Goal: Task Accomplishment & Management: Manage account settings

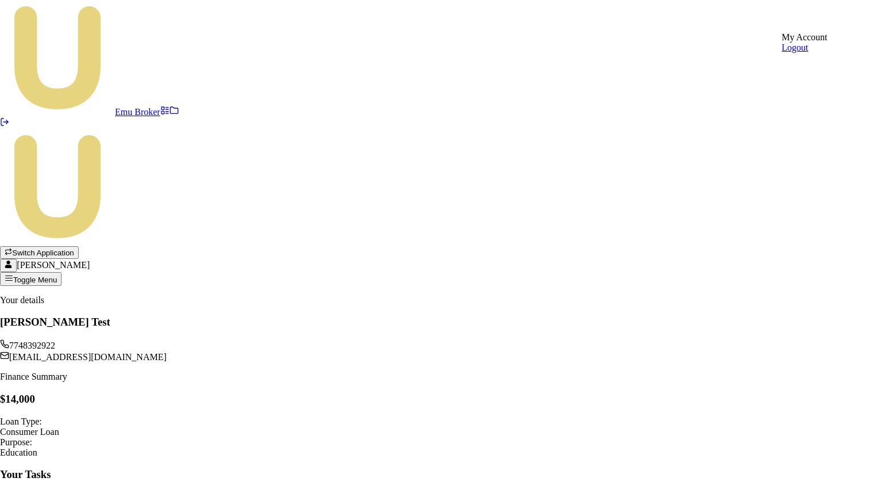
click at [848, 21] on html "Emu Broker Switch Application Matt Test Toggle Menu Your details Matt Test 7748…" at bounding box center [434, 278] width 869 height 556
click at [809, 53] on div "Logout" at bounding box center [805, 48] width 46 height 10
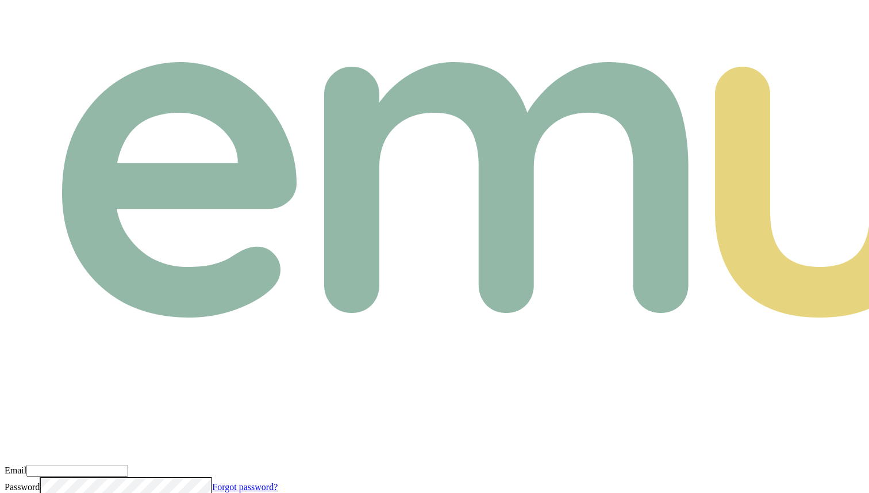
click at [183, 465] on div "Email" at bounding box center [435, 471] width 860 height 12
click at [128, 465] on input "Email" at bounding box center [77, 471] width 102 height 12
type input "m+broker@emumoney.com.au"
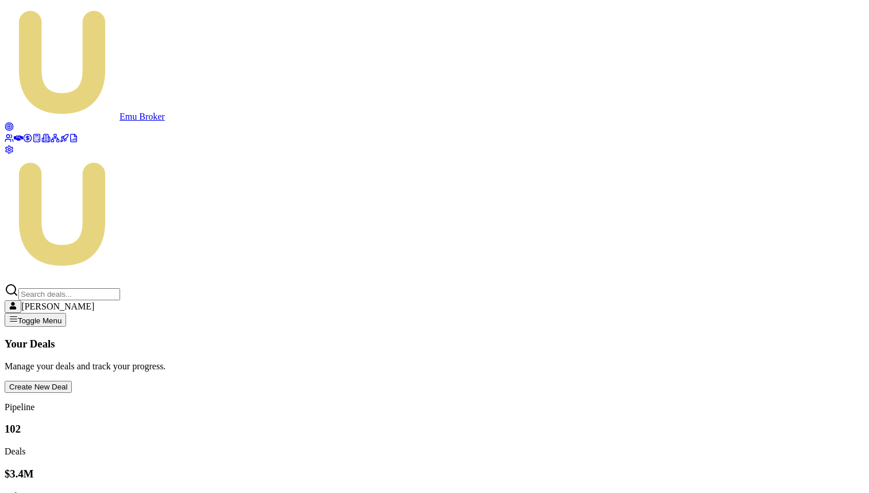
click at [13, 122] on circle at bounding box center [8, 125] width 7 height 7
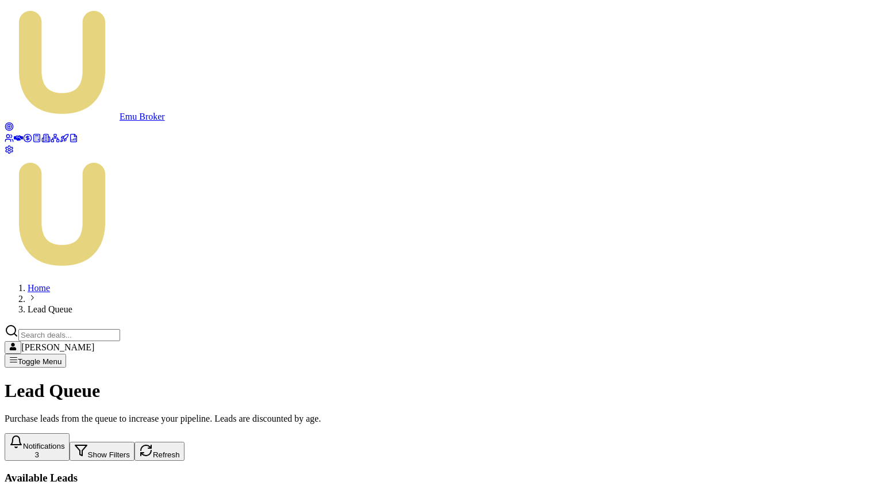
click at [70, 433] on button "Notifications 3" at bounding box center [37, 447] width 65 height 28
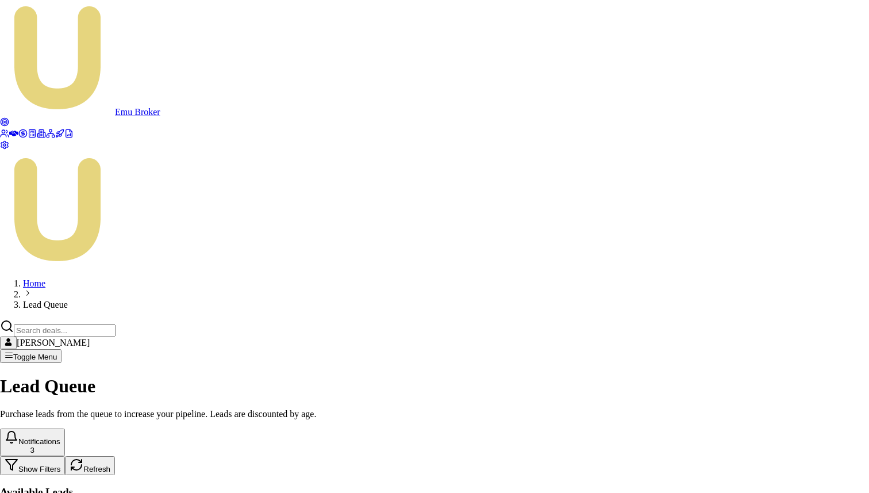
click at [255, 456] on div at bounding box center [434, 456] width 869 height 0
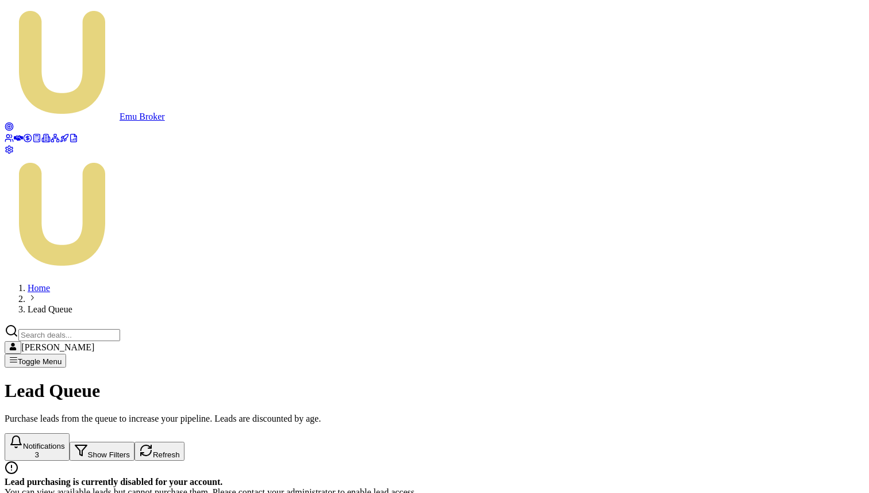
click at [23, 435] on icon "button" at bounding box center [16, 442] width 14 height 14
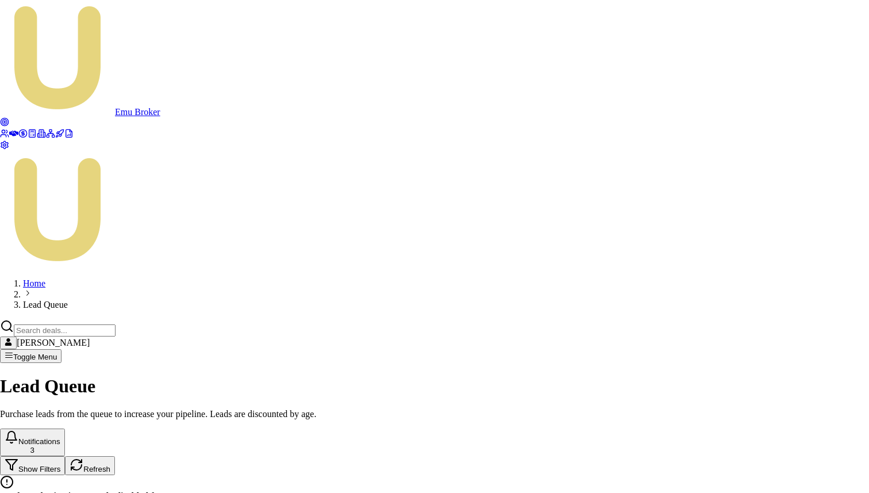
click at [518, 456] on div at bounding box center [434, 456] width 869 height 0
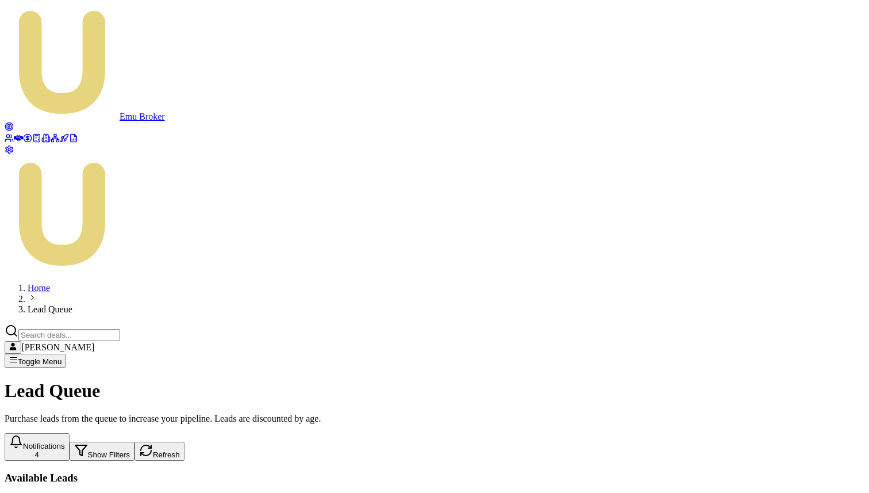
click at [70, 433] on button "Notifications 4" at bounding box center [37, 447] width 65 height 28
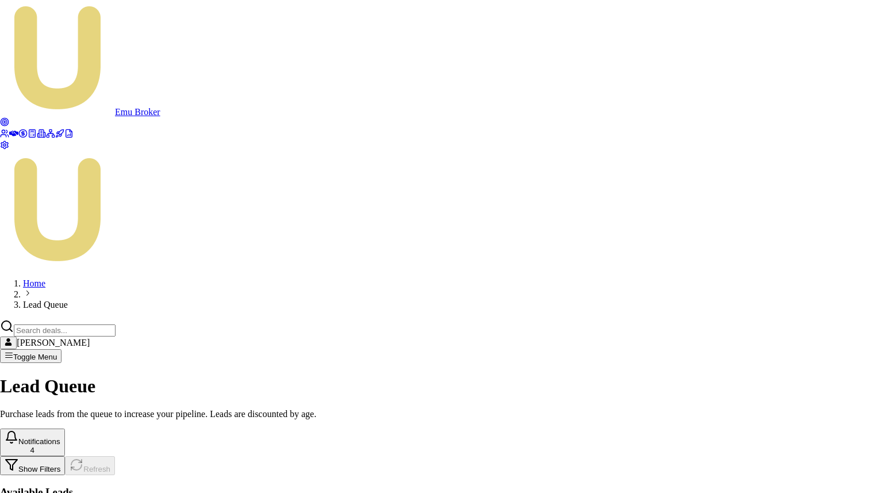
click at [674, 456] on div at bounding box center [434, 456] width 869 height 0
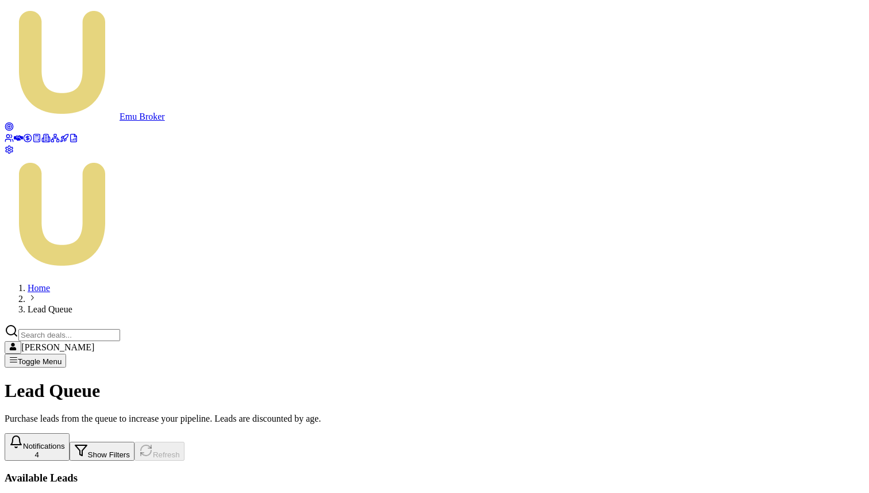
click at [70, 433] on button "Notifications 4" at bounding box center [37, 447] width 65 height 28
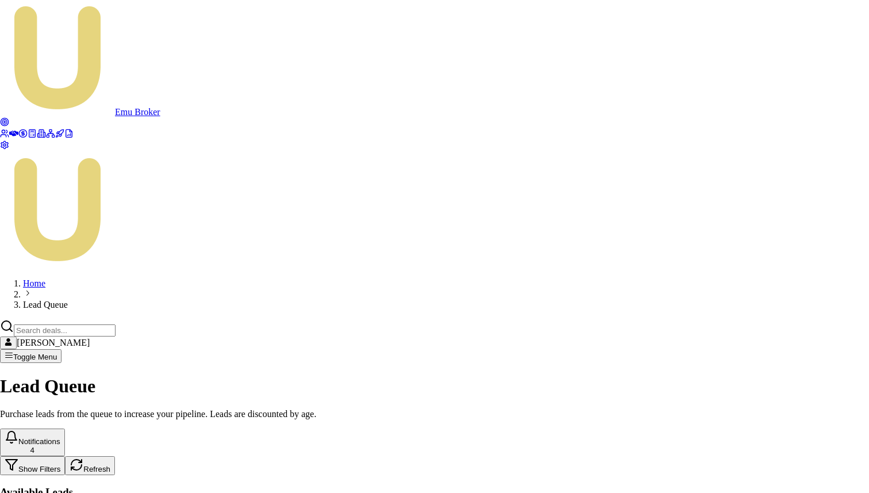
click at [672, 456] on div at bounding box center [434, 456] width 869 height 0
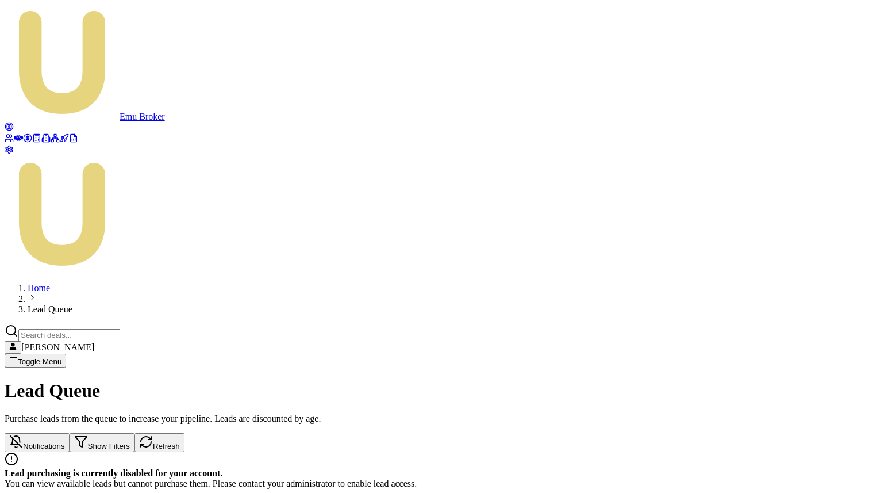
click at [70, 433] on button "Notifications" at bounding box center [37, 442] width 65 height 19
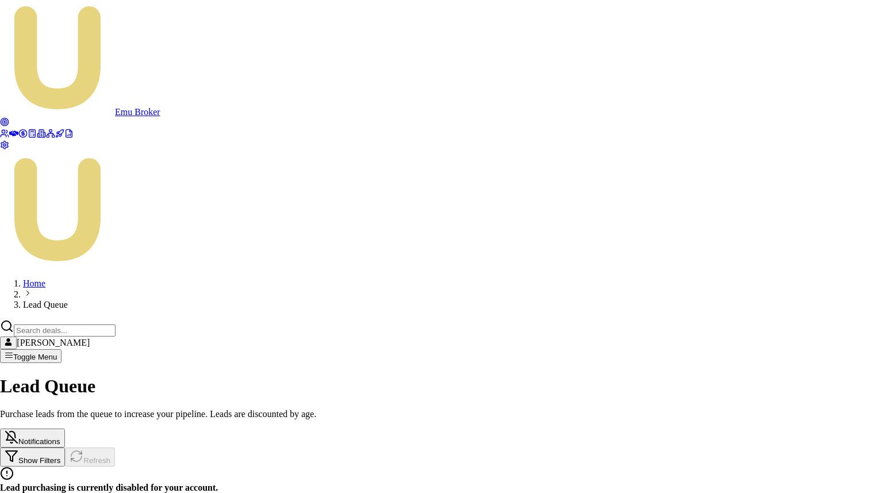
click at [601, 447] on div at bounding box center [434, 447] width 869 height 0
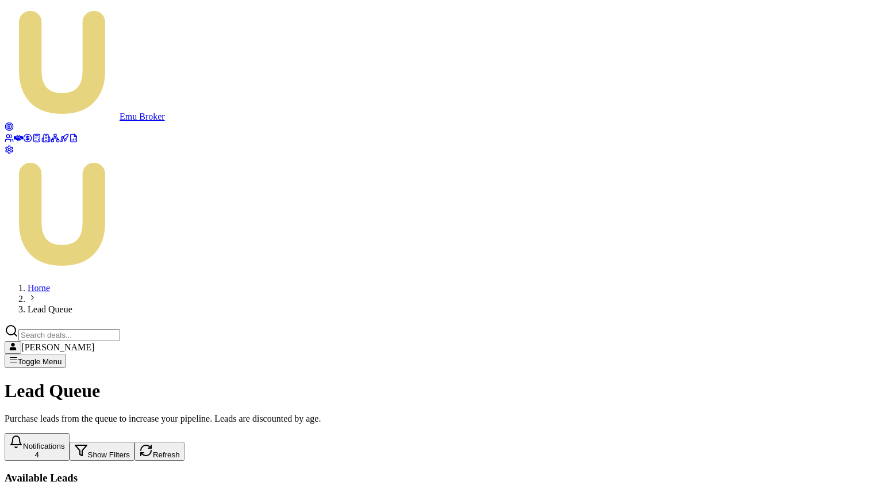
click at [14, 133] on icon at bounding box center [9, 137] width 9 height 9
